Goal: Find specific fact: Find specific fact

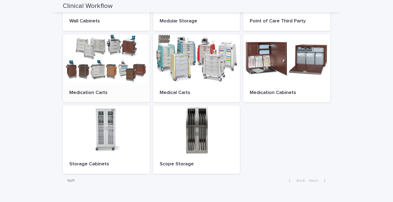
scroll to position [55, 0]
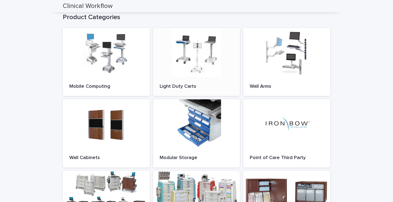
click at [196, 58] on div at bounding box center [196, 52] width 87 height 49
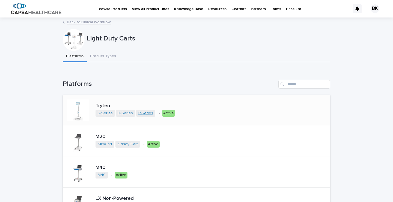
click at [141, 113] on link "P-Series" at bounding box center [145, 113] width 15 height 5
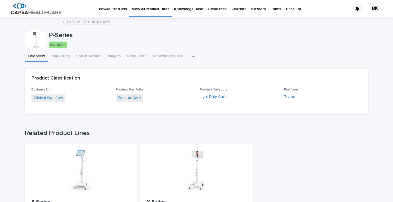
click at [286, 7] on p "Price List" at bounding box center [294, 5] width 16 height 11
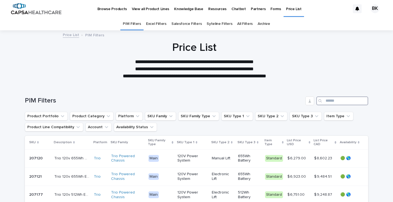
click at [326, 104] on input "Search" at bounding box center [342, 100] width 52 height 9
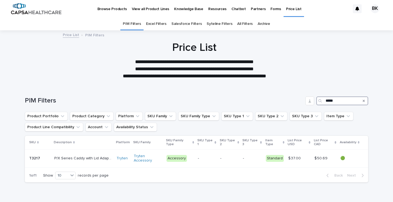
type input "*****"
